Goal: Information Seeking & Learning: Understand process/instructions

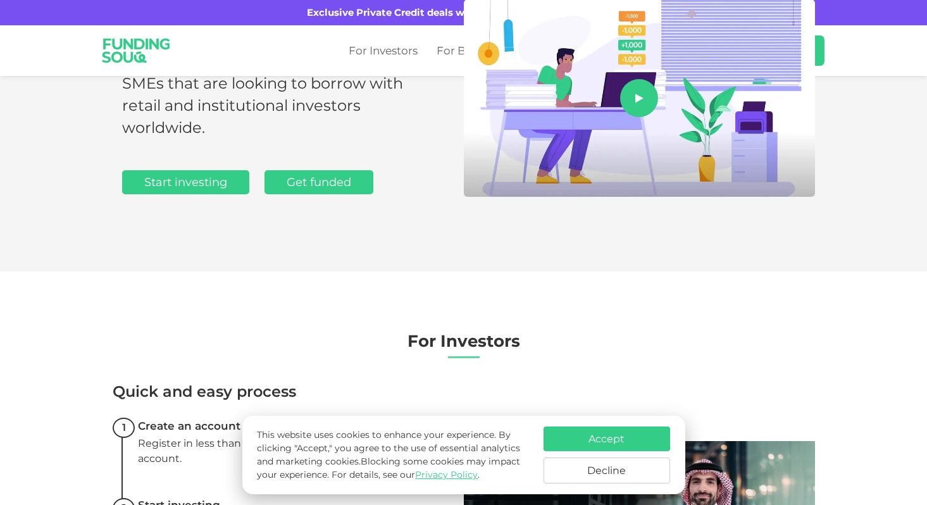
scroll to position [187, 0]
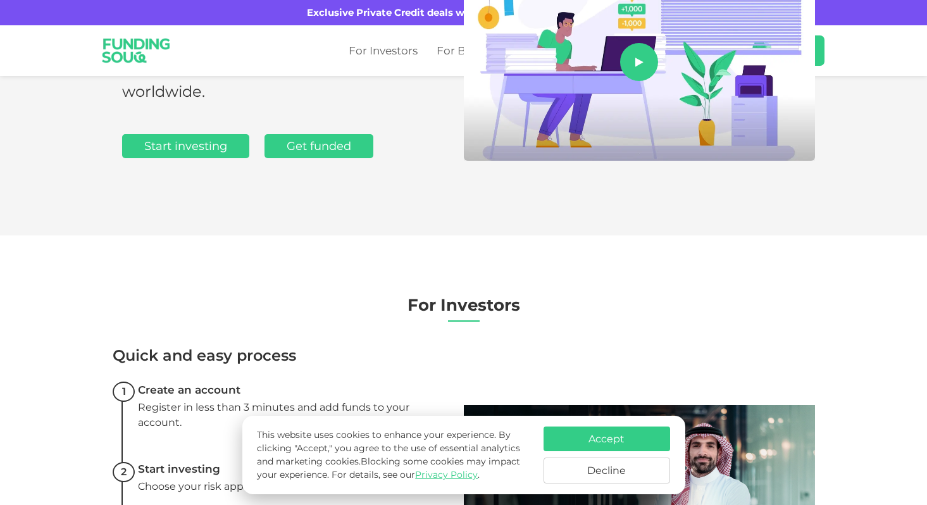
drag, startPoint x: 583, startPoint y: 465, endPoint x: 575, endPoint y: 462, distance: 8.2
click at [583, 465] on button "Decline" at bounding box center [607, 471] width 127 height 26
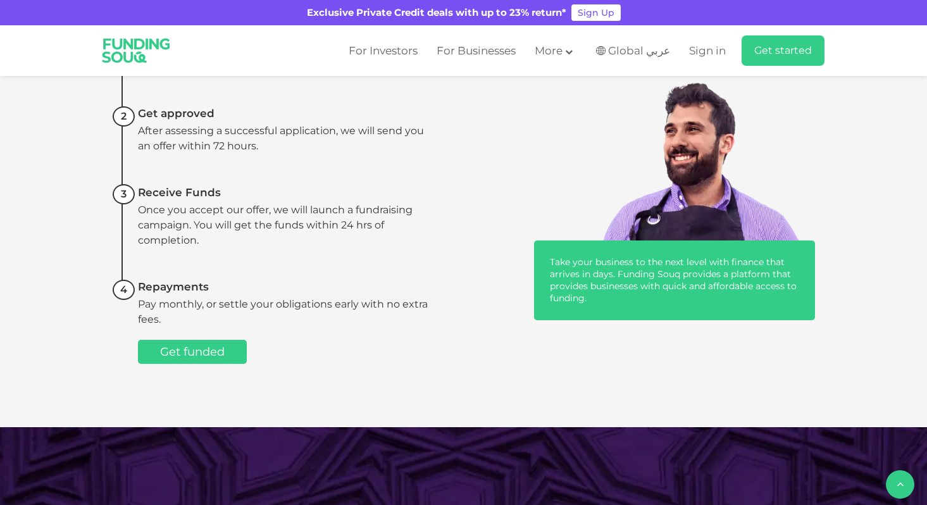
scroll to position [1007, 0]
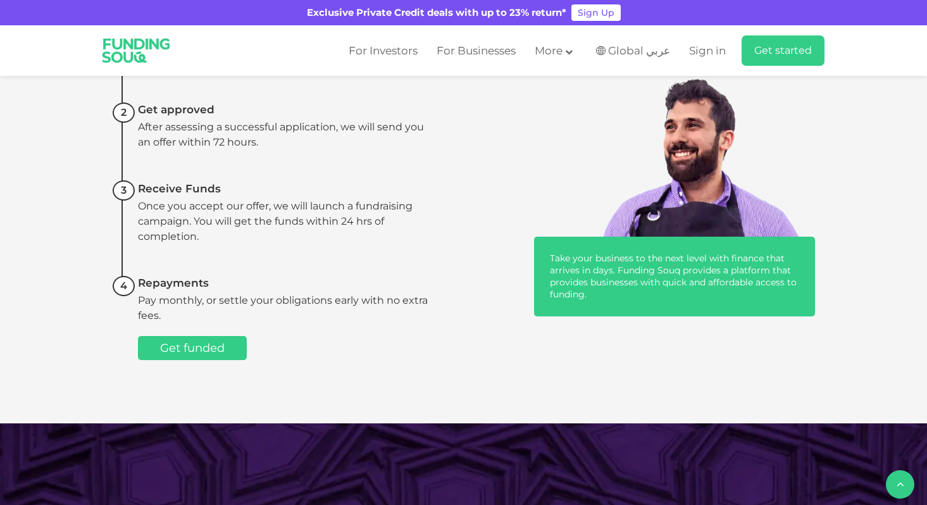
drag, startPoint x: 158, startPoint y: 115, endPoint x: 237, endPoint y: 290, distance: 192.7
click at [237, 290] on ul "Apply online Submit an online application in 5 minutes. Get approved After asse…" at bounding box center [271, 193] width 317 height 334
click at [237, 289] on li "Repayments Pay monthly, or settle your obligations early with no extra fees. Ge…" at bounding box center [271, 318] width 317 height 84
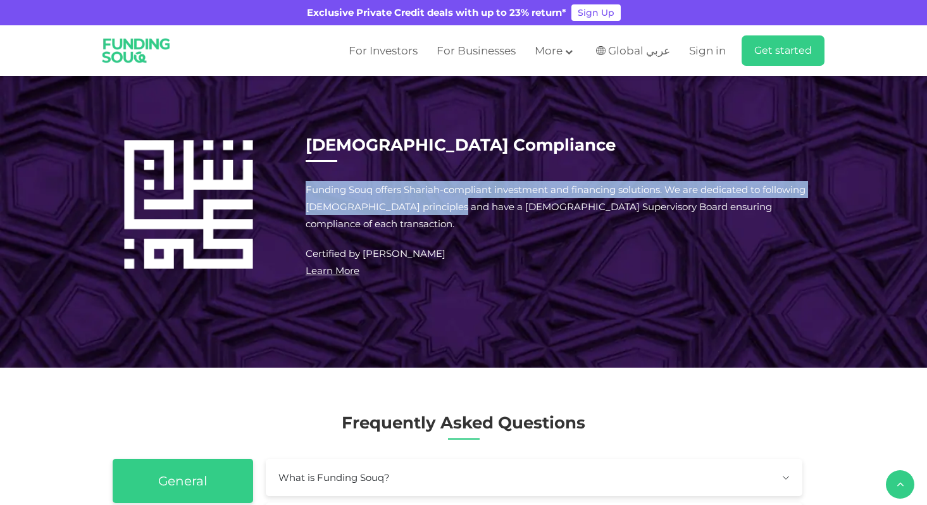
drag, startPoint x: 302, startPoint y: 170, endPoint x: 346, endPoint y: 244, distance: 85.8
click at [344, 230] on div "[DEMOGRAPHIC_DATA] Compliance Funding Souq offers Shariah-compliant investment …" at bounding box center [464, 207] width 703 height 156
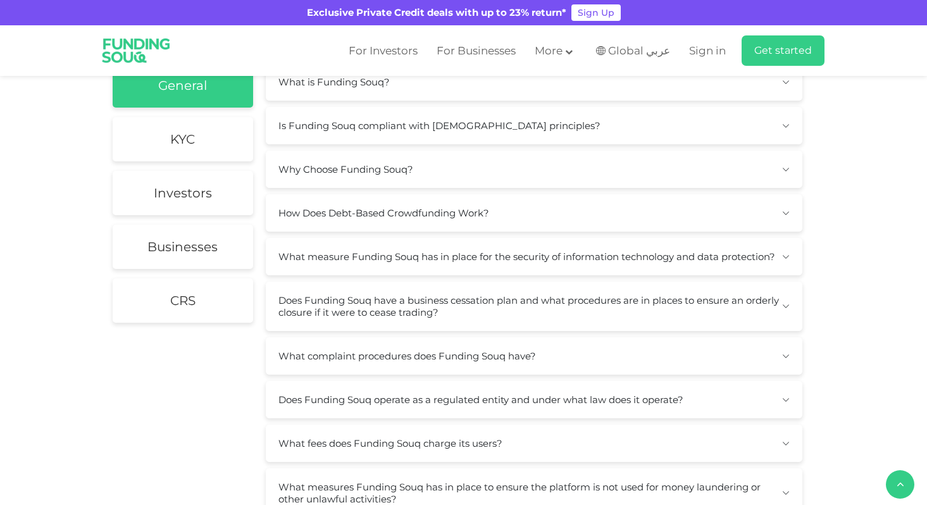
scroll to position [1795, 0]
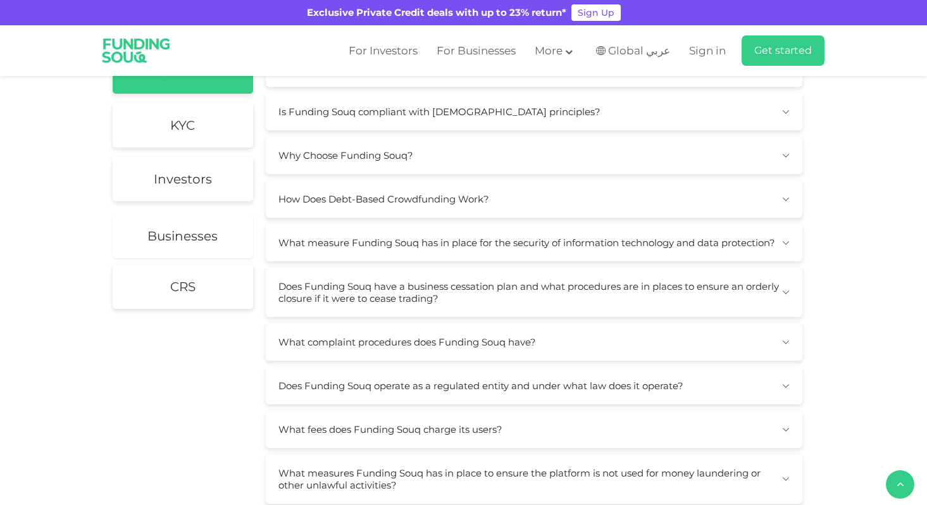
click at [192, 236] on h2 "Businesses" at bounding box center [183, 236] width 70 height 15
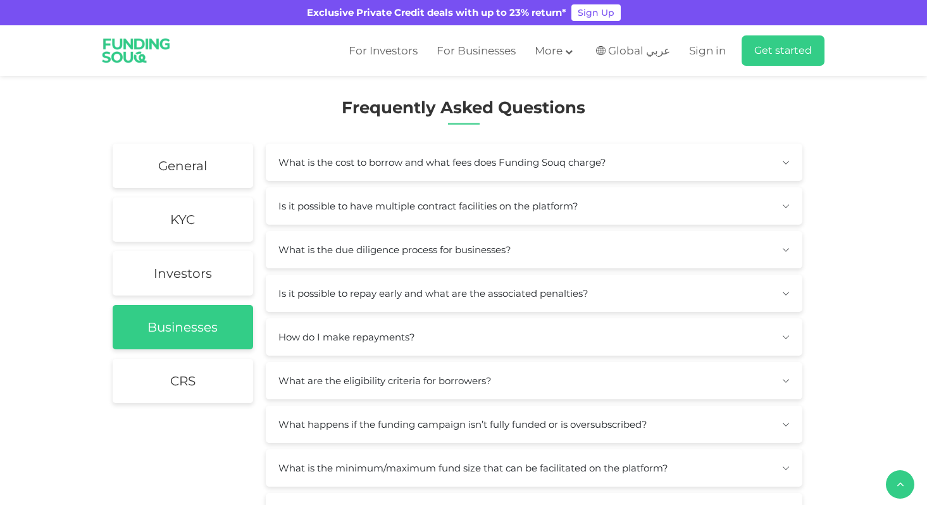
scroll to position [1693, 0]
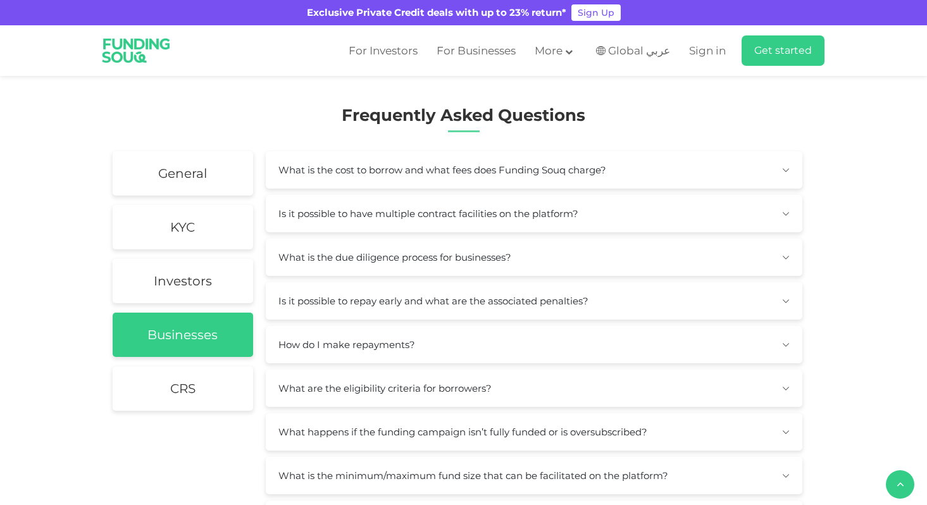
click at [334, 346] on button "How do I make repayments?" at bounding box center [534, 344] width 537 height 37
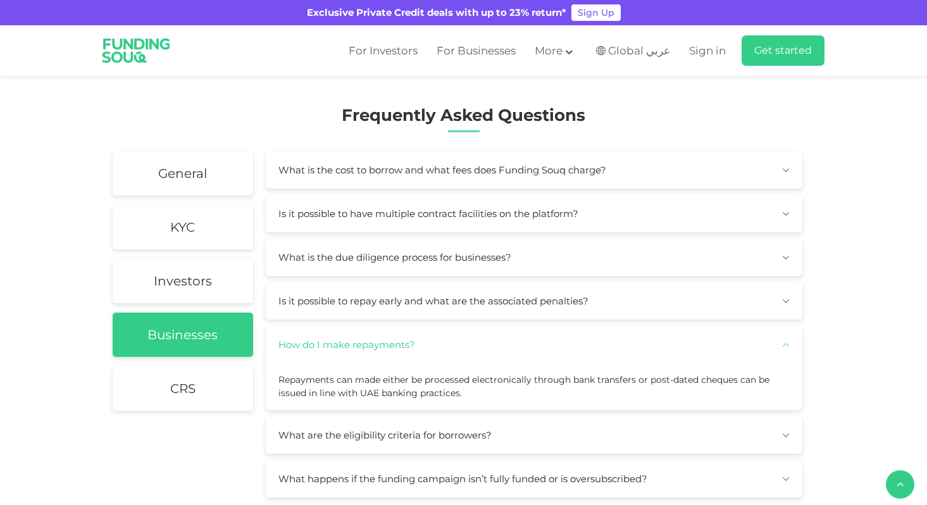
drag, startPoint x: 301, startPoint y: 177, endPoint x: 311, endPoint y: 161, distance: 18.5
click at [302, 177] on button "What is the cost to borrow and what fees does Funding Souq charge?" at bounding box center [534, 169] width 537 height 37
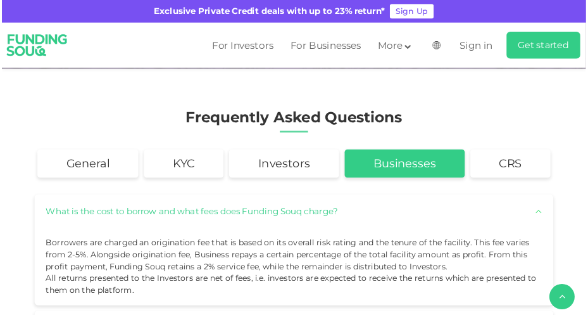
scroll to position [1688, 0]
